Goal: Task Accomplishment & Management: Complete application form

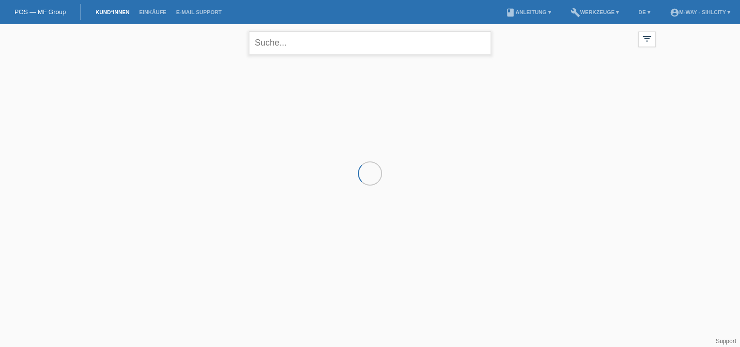
click at [336, 42] on input "text" at bounding box center [370, 42] width 242 height 23
type input "f"
type input "[PERSON_NAME]"
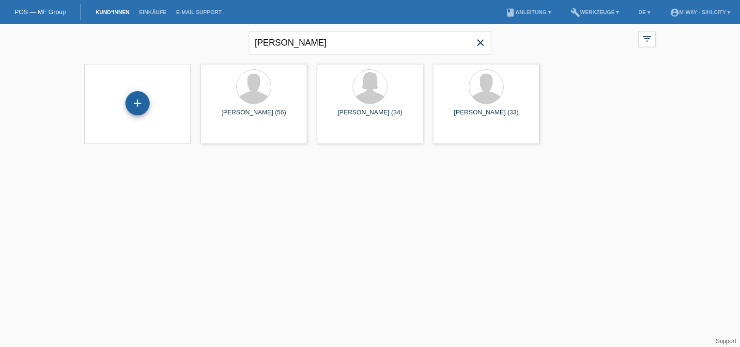
click at [144, 97] on div "+" at bounding box center [137, 103] width 24 height 24
